Goal: Task Accomplishment & Management: Manage account settings

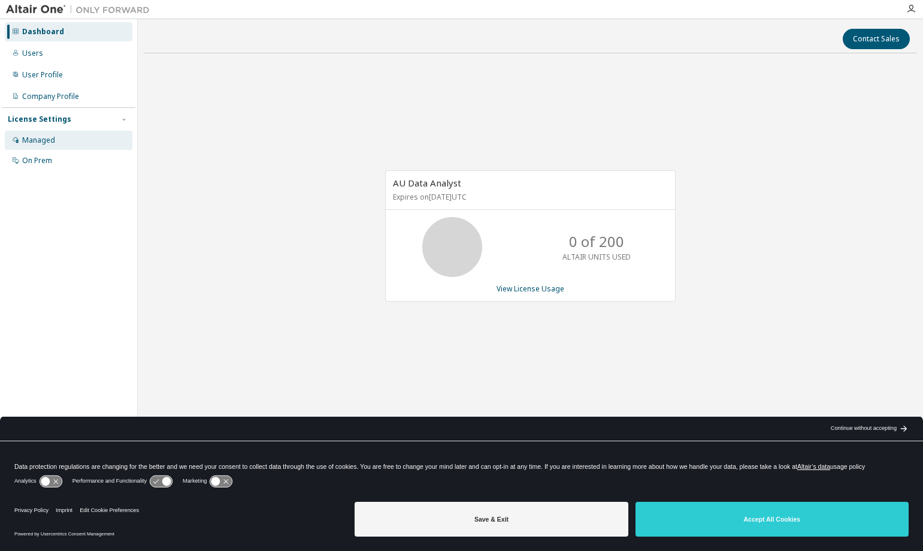
click at [50, 132] on div "Managed" at bounding box center [69, 140] width 128 height 19
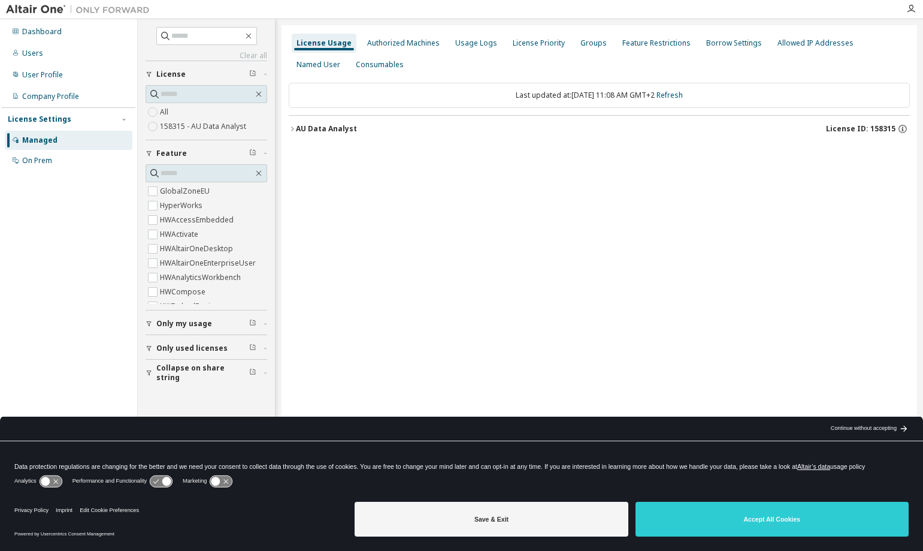
click at [325, 130] on div "AU Data Analyst" at bounding box center [326, 129] width 61 height 10
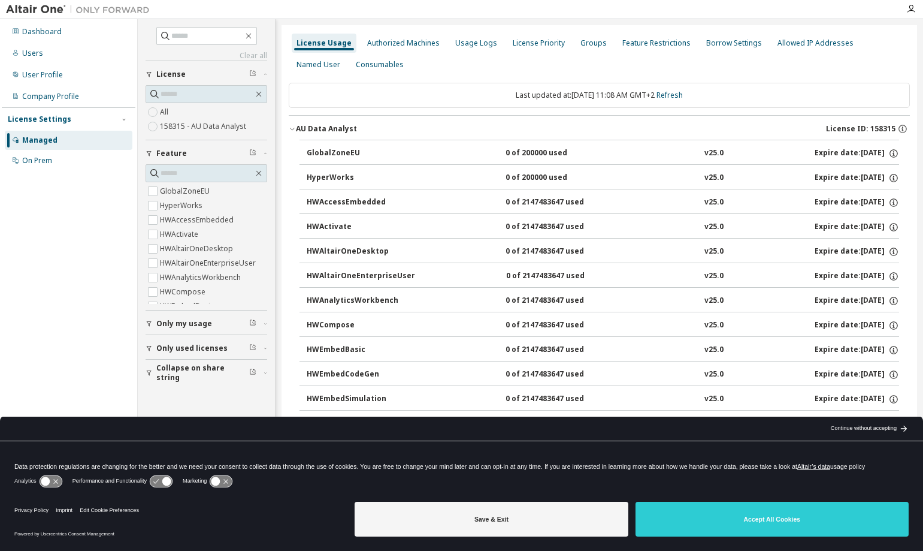
click at [549, 154] on div "0 of 200000 used" at bounding box center [560, 153] width 108 height 11
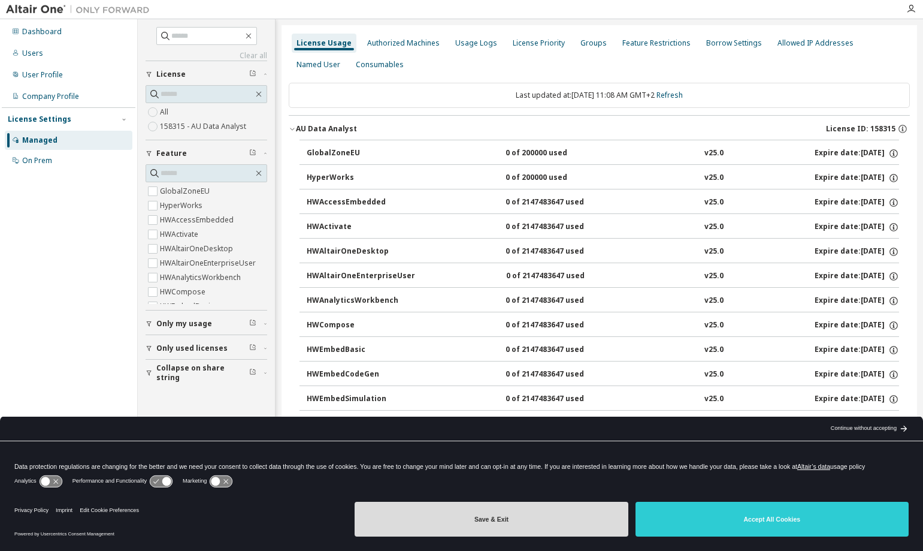
click at [545, 513] on button "Save & Exit" at bounding box center [491, 518] width 273 height 35
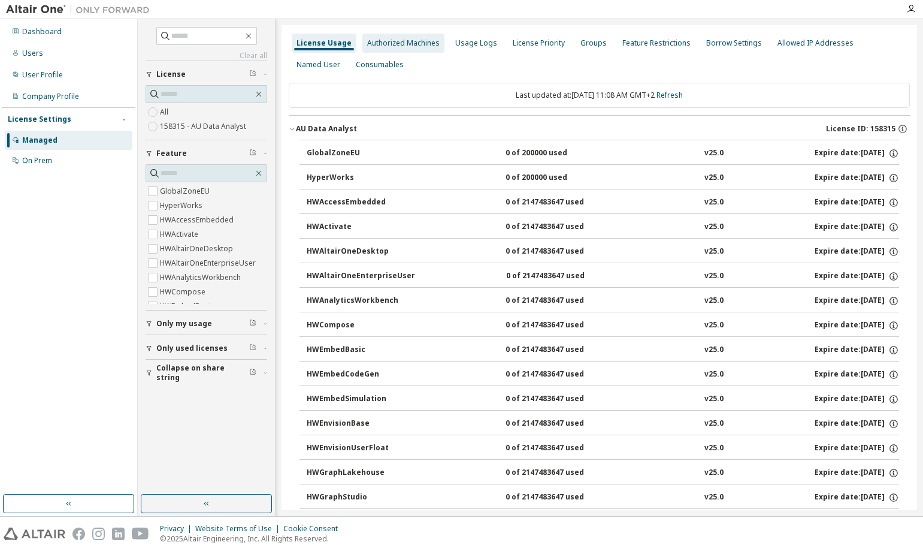
click at [379, 42] on div "Authorized Machines" at bounding box center [403, 43] width 72 height 10
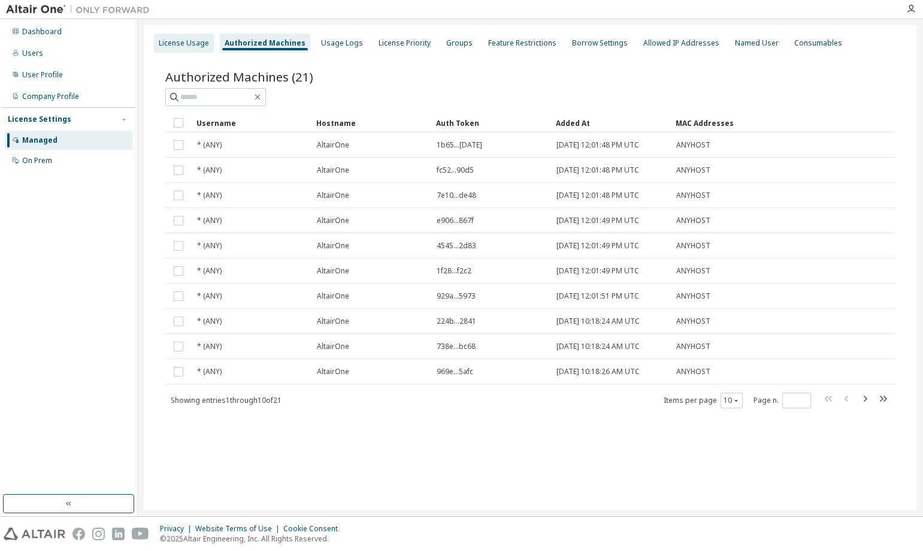
click at [204, 41] on div "License Usage" at bounding box center [184, 43] width 50 height 10
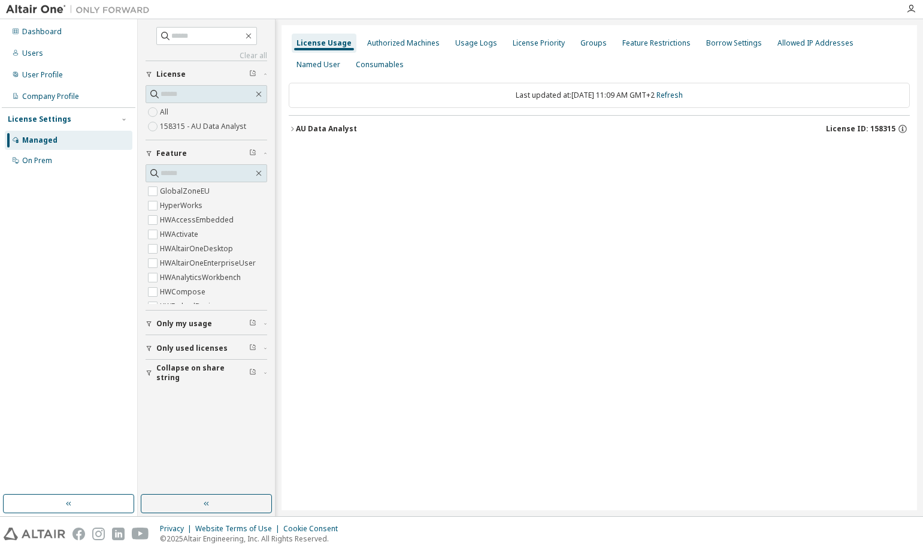
click at [324, 129] on div "AU Data Analyst" at bounding box center [326, 129] width 61 height 10
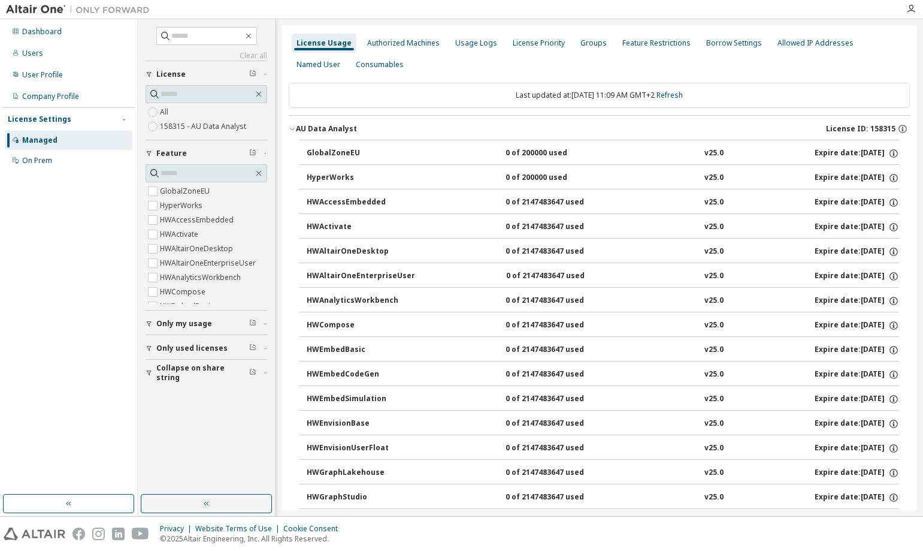
click at [321, 151] on div "GlobalZoneEU" at bounding box center [361, 153] width 108 height 11
click at [328, 174] on div "HyperWorks" at bounding box center [361, 178] width 108 height 11
click at [69, 156] on div "On Prem" at bounding box center [69, 160] width 128 height 19
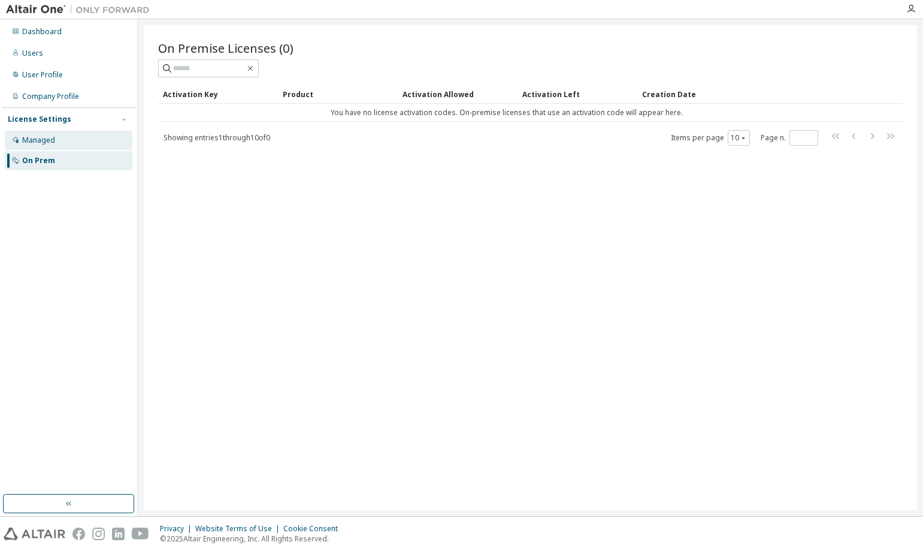
click at [72, 140] on div "Managed" at bounding box center [69, 140] width 128 height 19
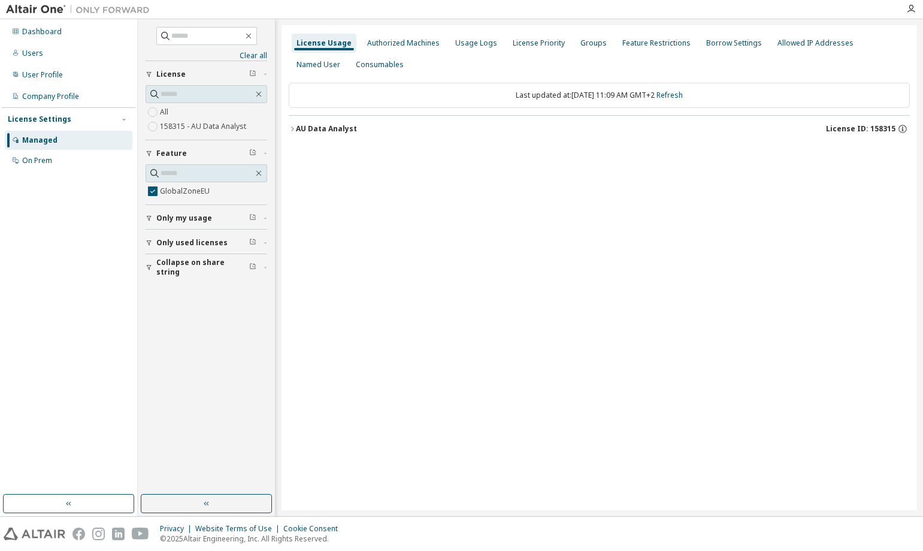
click at [323, 128] on div "AU Data Analyst" at bounding box center [326, 129] width 61 height 10
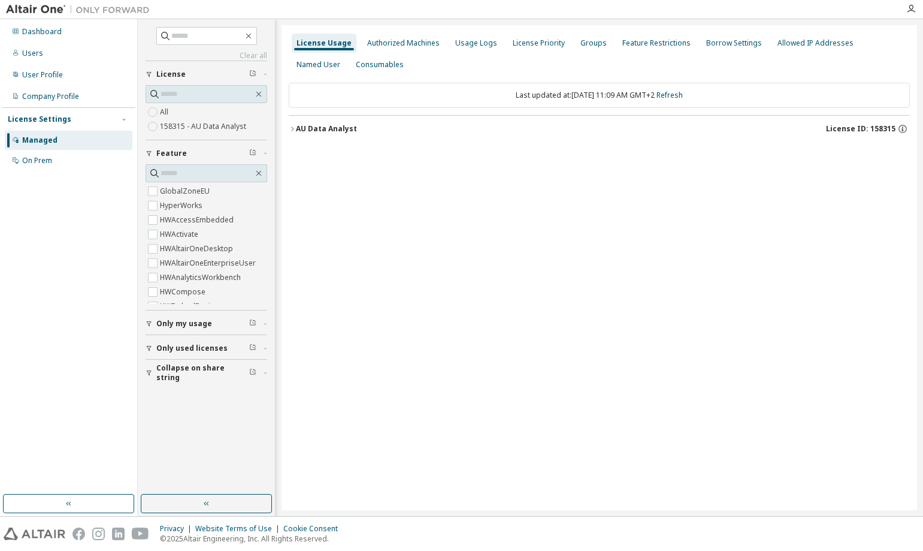
click at [346, 126] on div "AU Data Analyst" at bounding box center [326, 129] width 61 height 10
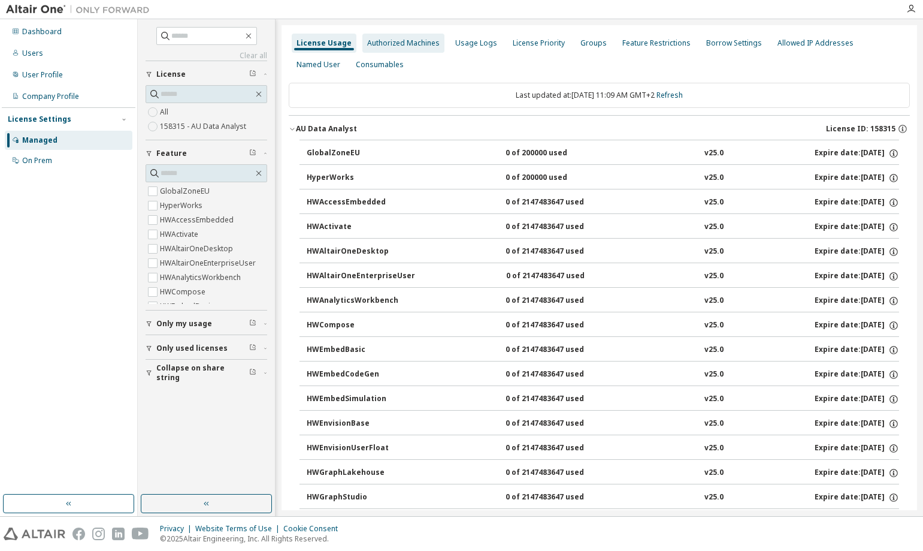
click at [422, 44] on div "Authorized Machines" at bounding box center [403, 43] width 72 height 10
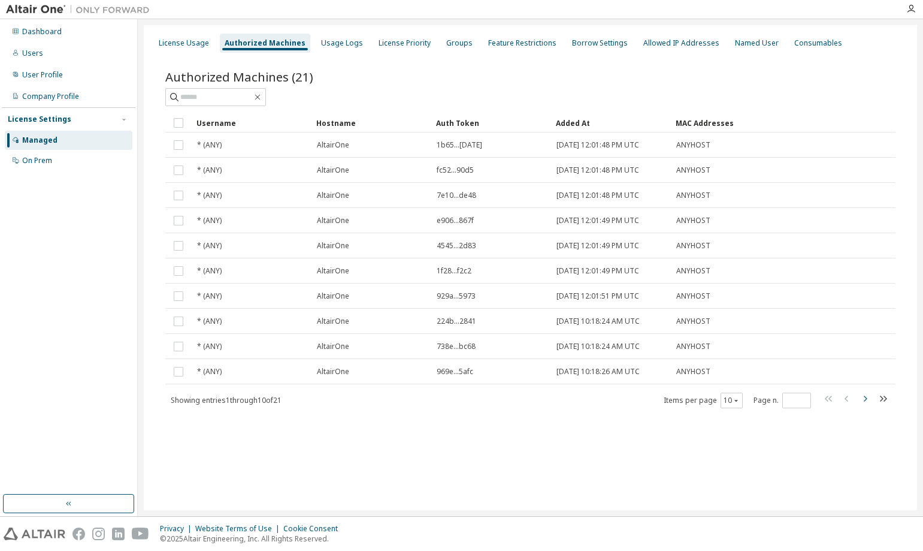
click at [865, 400] on icon "button" at bounding box center [866, 398] width 4 height 6
click at [862, 397] on icon "button" at bounding box center [865, 398] width 14 height 14
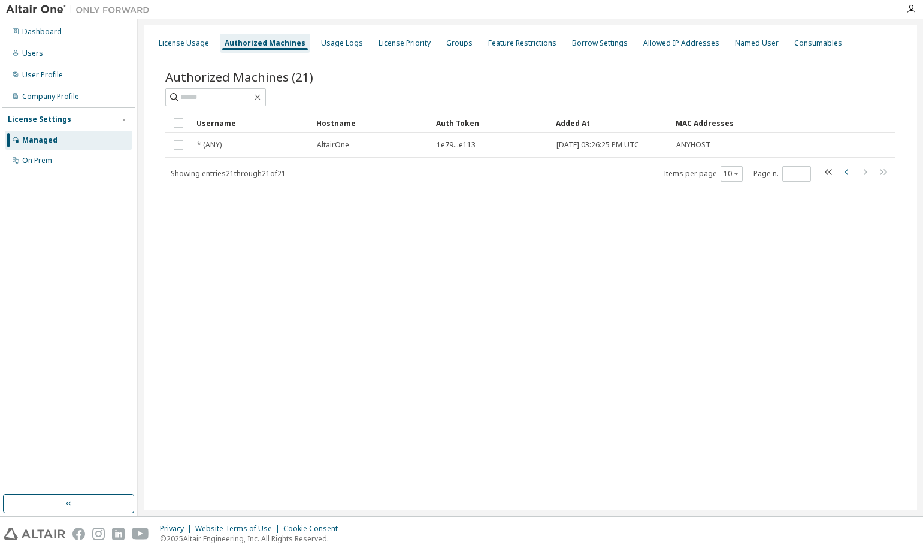
click at [847, 174] on icon "button" at bounding box center [847, 172] width 4 height 6
type input "*"
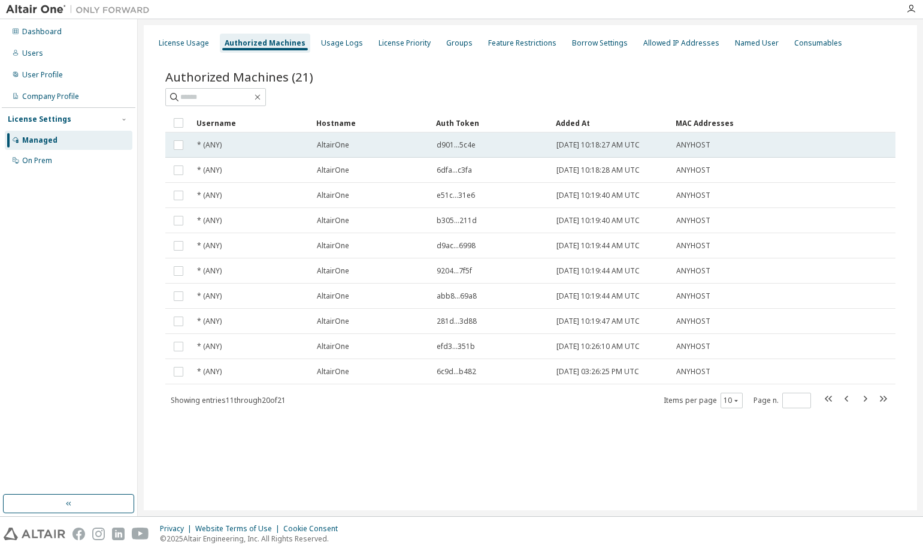
click at [377, 145] on div "AltairOne" at bounding box center [371, 145] width 109 height 10
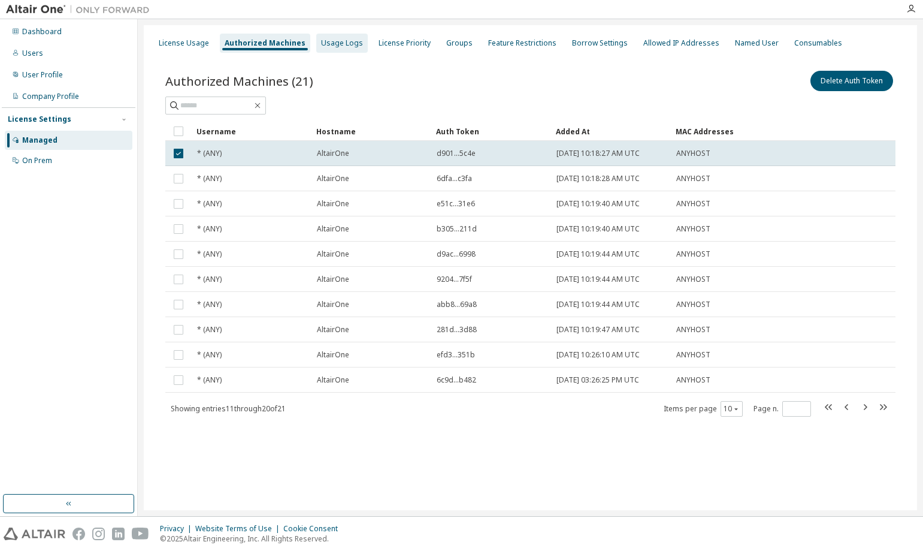
click at [321, 49] on div "Usage Logs" at bounding box center [342, 43] width 52 height 19
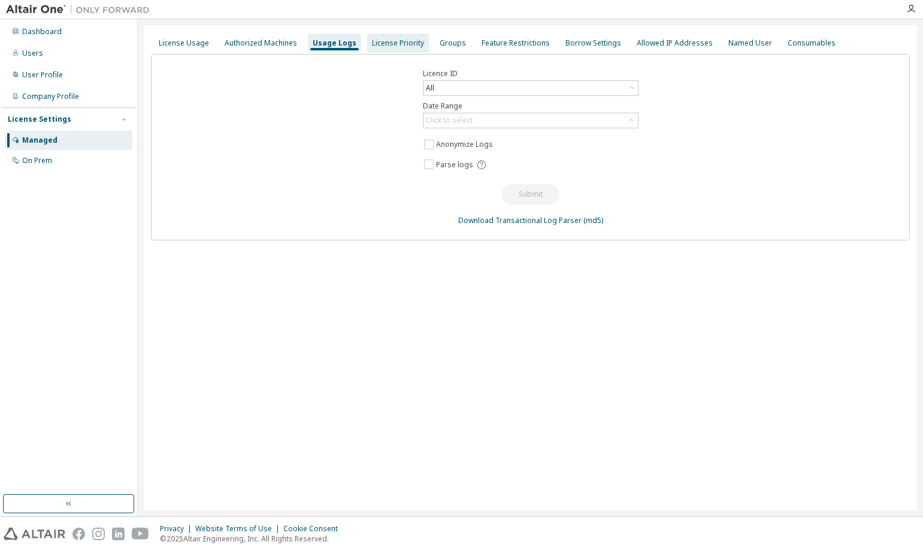
click at [383, 50] on div "License Priority" at bounding box center [398, 43] width 62 height 19
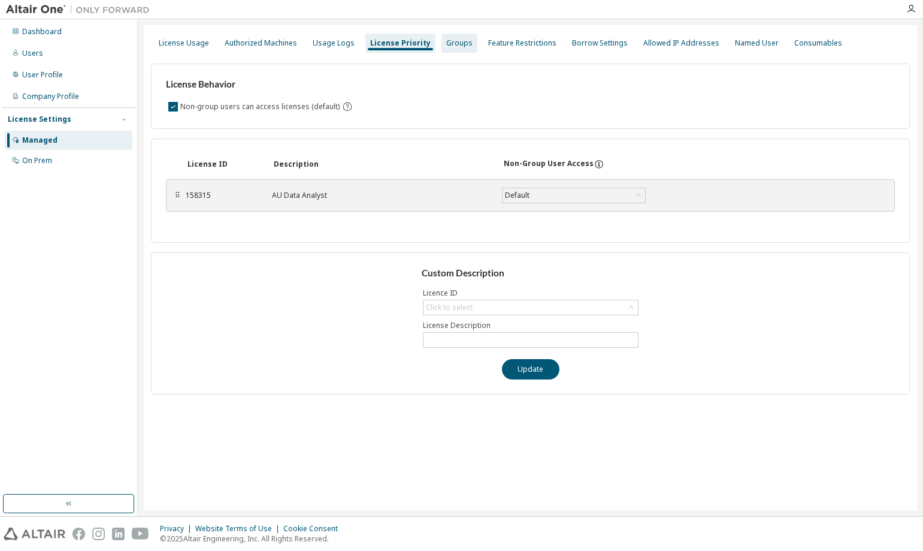
click at [446, 42] on div "Groups" at bounding box center [459, 43] width 26 height 10
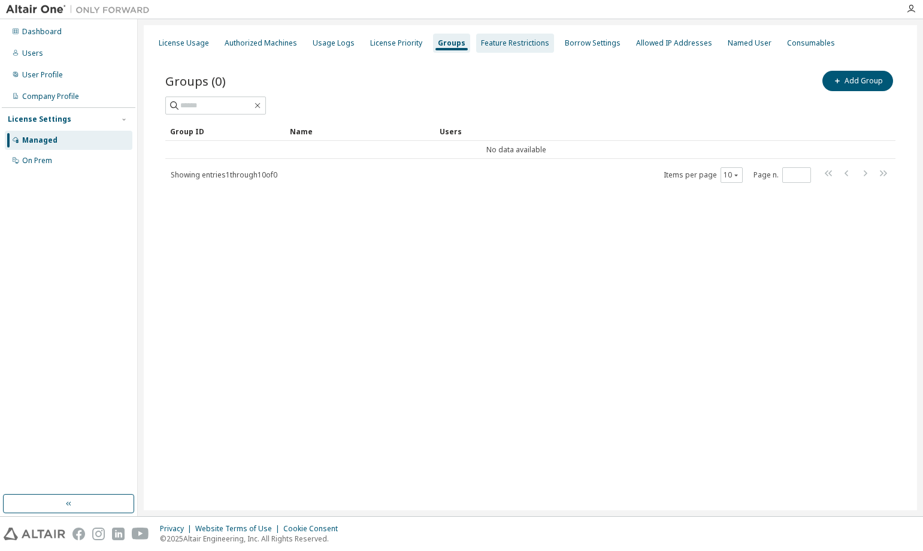
click at [491, 49] on div "Feature Restrictions" at bounding box center [515, 43] width 78 height 19
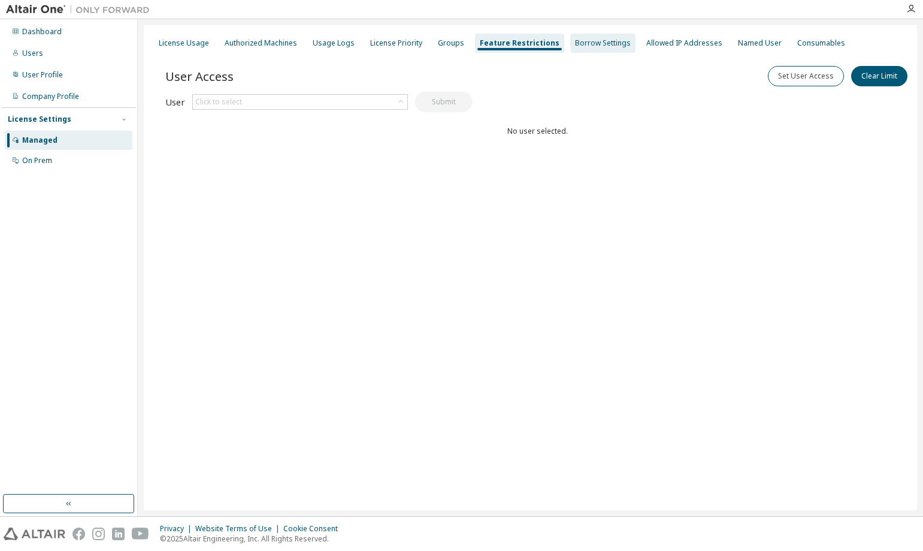
click at [575, 46] on div "Borrow Settings" at bounding box center [603, 43] width 56 height 10
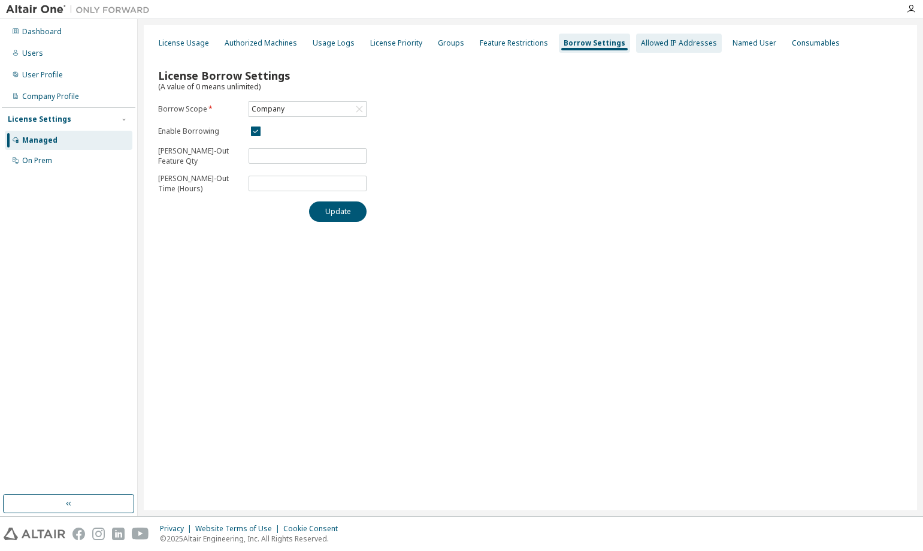
click at [642, 49] on div "Allowed IP Addresses" at bounding box center [679, 43] width 86 height 19
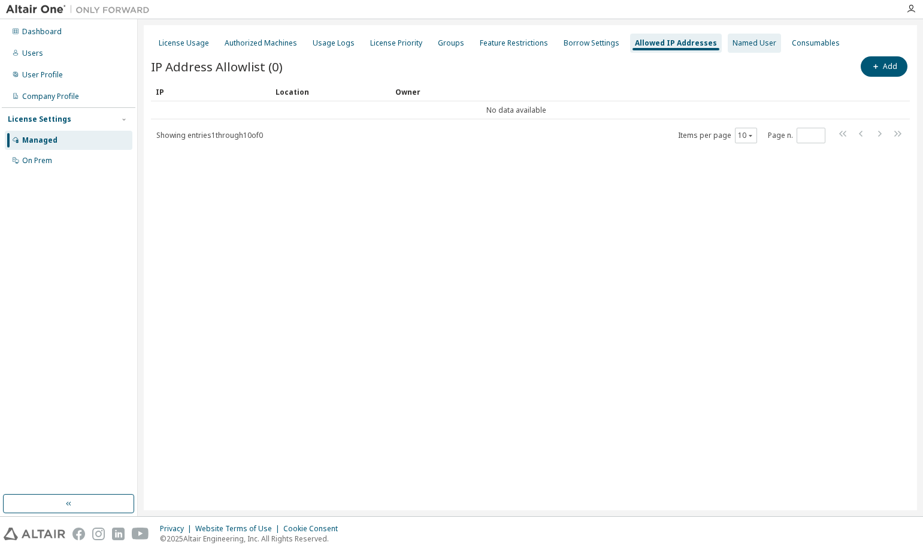
click at [728, 48] on div "Named User" at bounding box center [754, 43] width 53 height 19
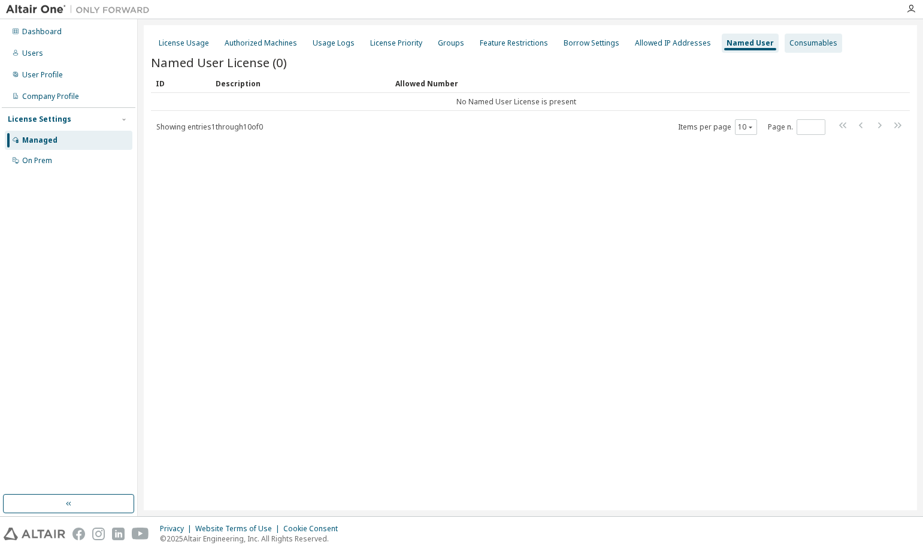
click at [790, 41] on div "Consumables" at bounding box center [814, 43] width 48 height 10
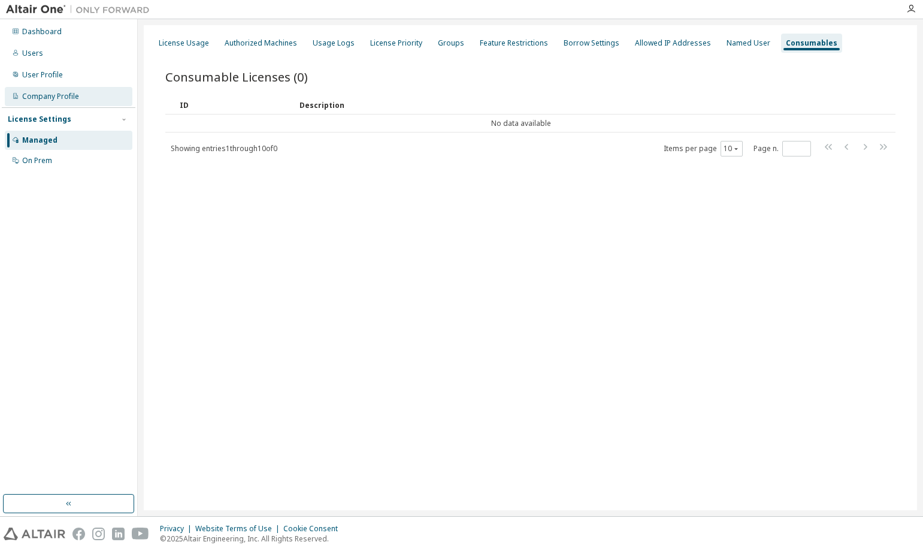
click at [65, 92] on div "Company Profile" at bounding box center [50, 97] width 57 height 10
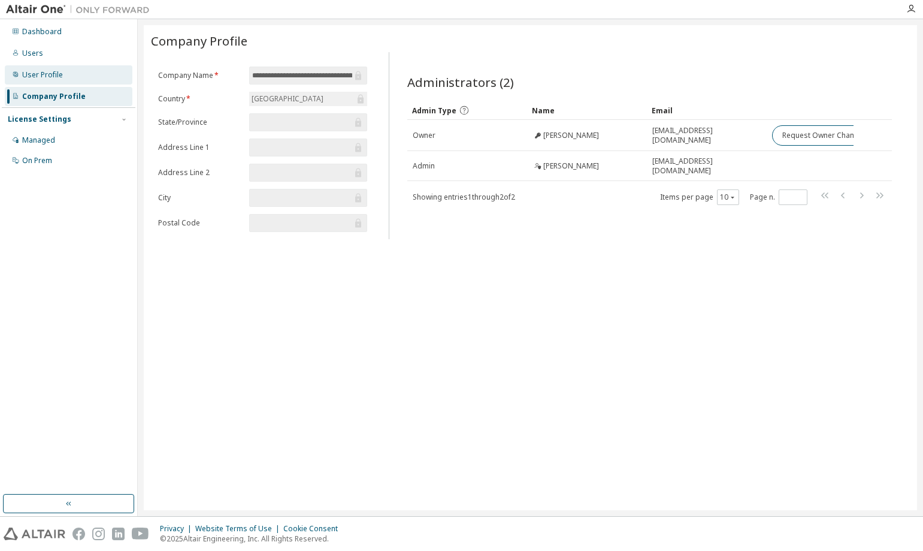
click at [67, 78] on div "User Profile" at bounding box center [69, 74] width 128 height 19
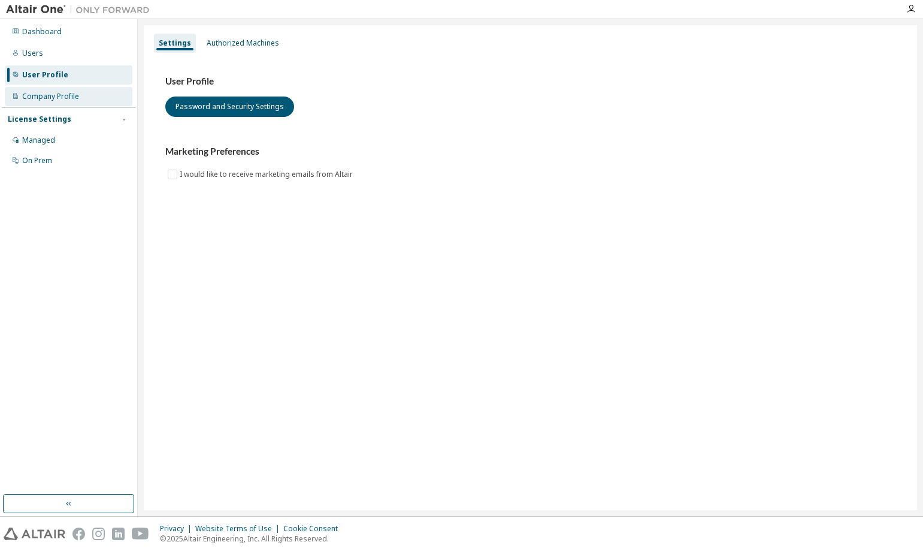
click at [69, 93] on div "Company Profile" at bounding box center [50, 97] width 57 height 10
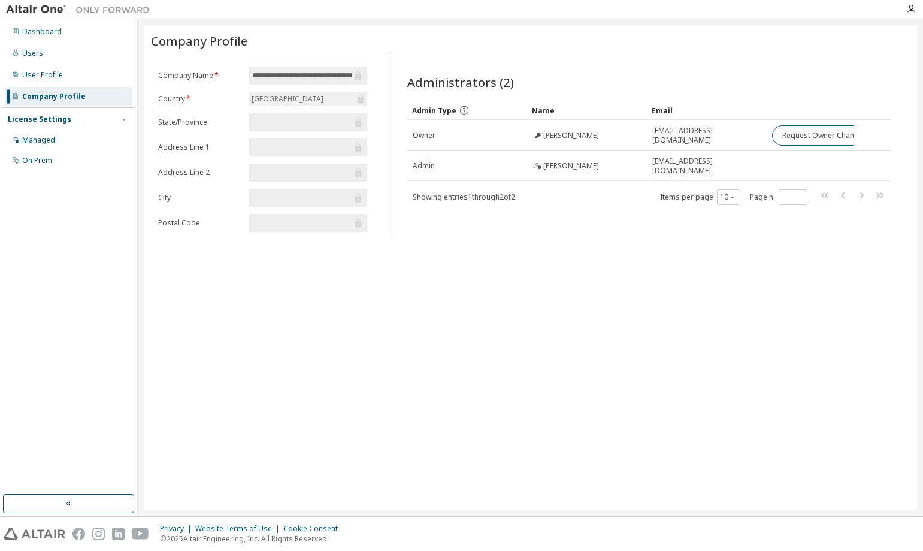
click at [312, 334] on div "**********" at bounding box center [530, 267] width 773 height 485
